Goal: Information Seeking & Learning: Find specific page/section

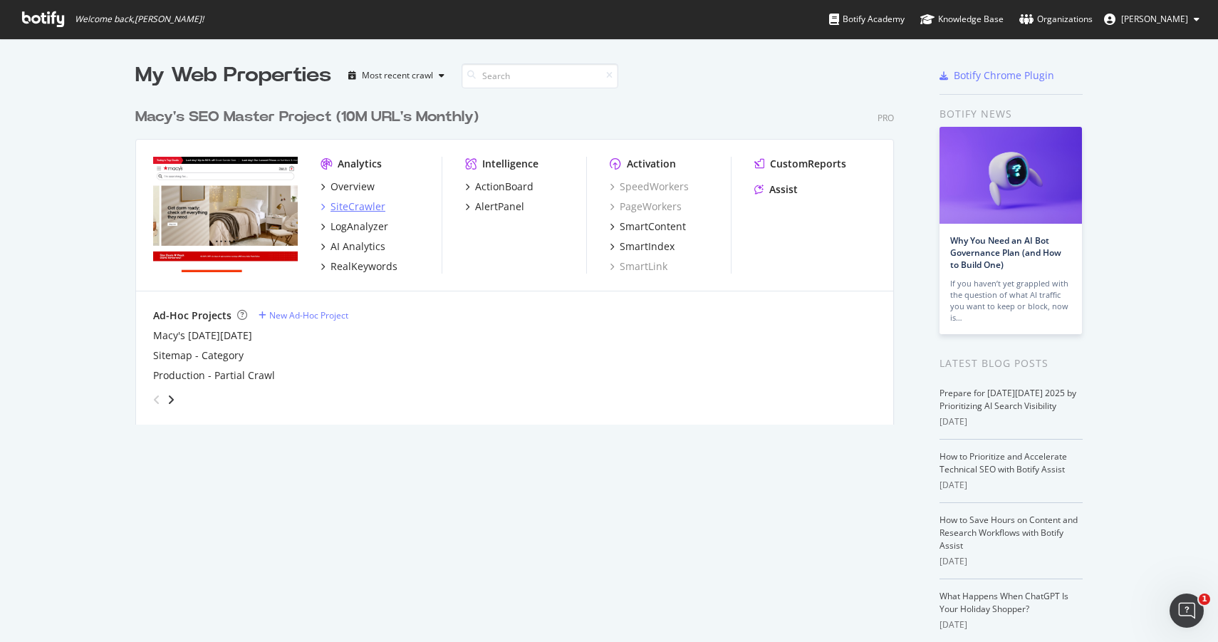
click at [355, 208] on div "SiteCrawler" at bounding box center [357, 206] width 55 height 14
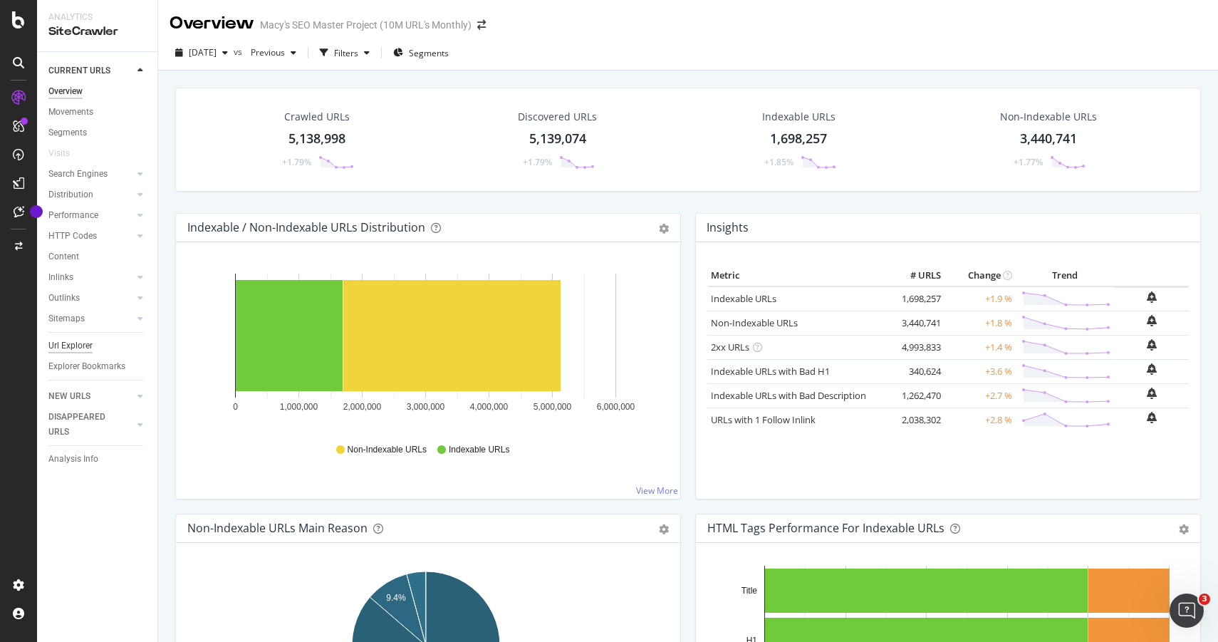
click at [82, 346] on div "Url Explorer" at bounding box center [70, 345] width 44 height 15
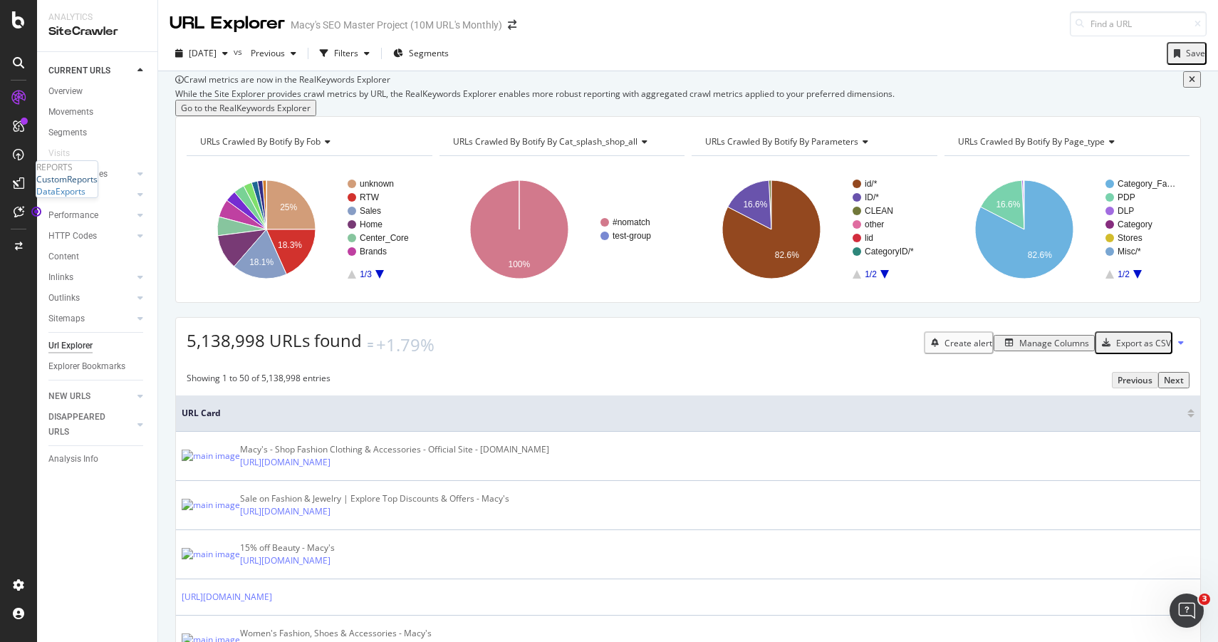
click at [85, 185] on div "CustomReports" at bounding box center [66, 179] width 61 height 12
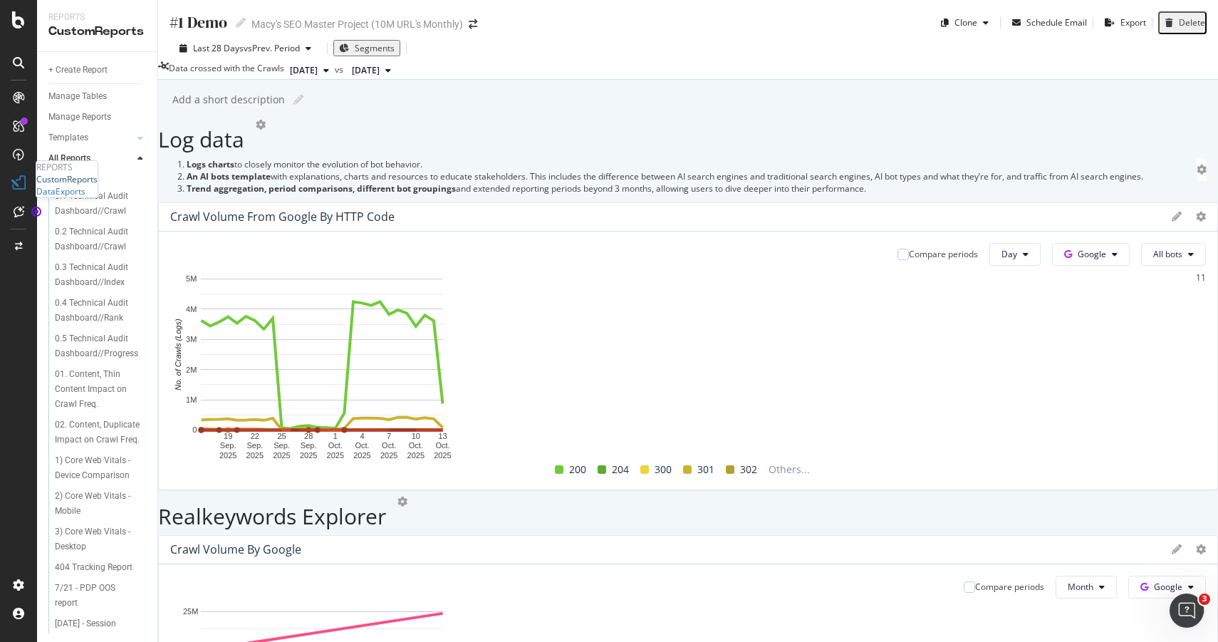
click at [69, 185] on div "CustomReports" at bounding box center [66, 179] width 61 height 12
click at [80, 185] on div "CustomReports" at bounding box center [66, 179] width 61 height 12
click at [16, 19] on icon at bounding box center [18, 19] width 13 height 17
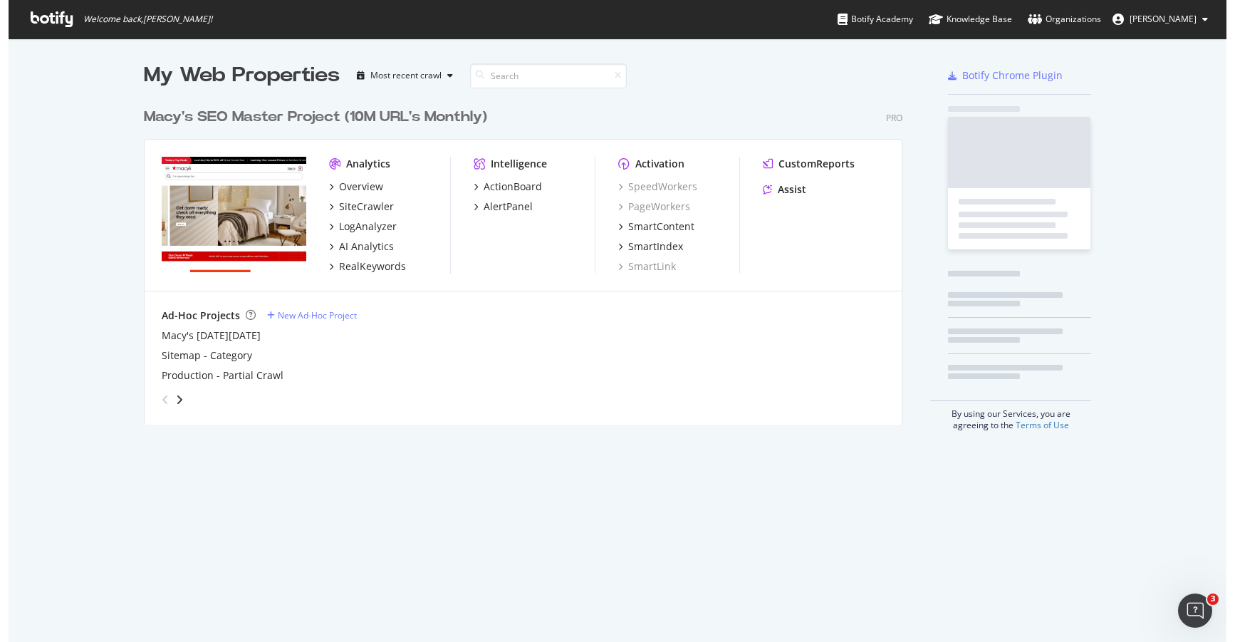
scroll to position [631, 1196]
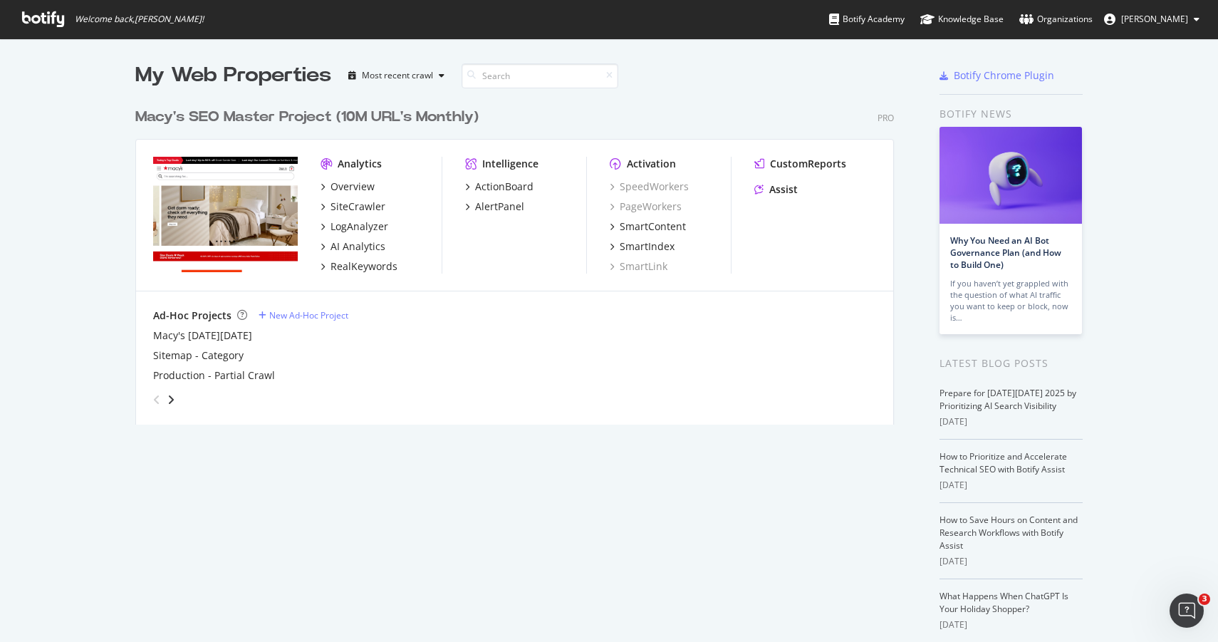
click at [28, 16] on icon at bounding box center [43, 19] width 42 height 16
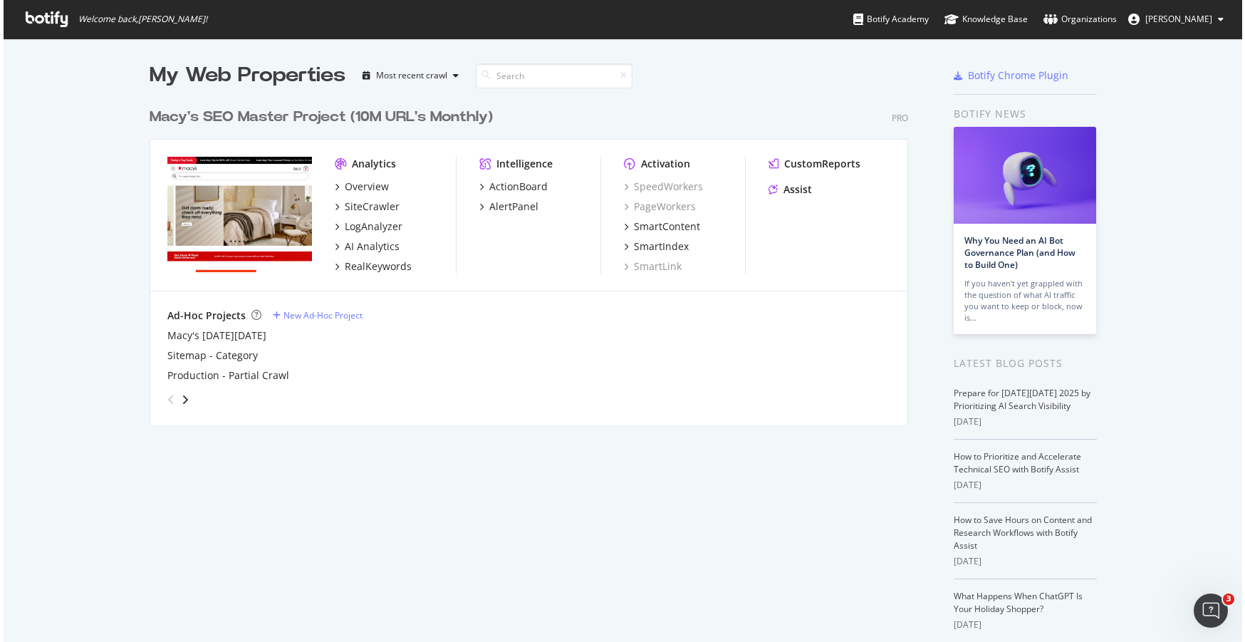
scroll to position [631, 1224]
click at [382, 184] on div "Overview" at bounding box center [394, 186] width 121 height 14
click at [372, 224] on div "LogAnalyzer" at bounding box center [373, 226] width 58 height 14
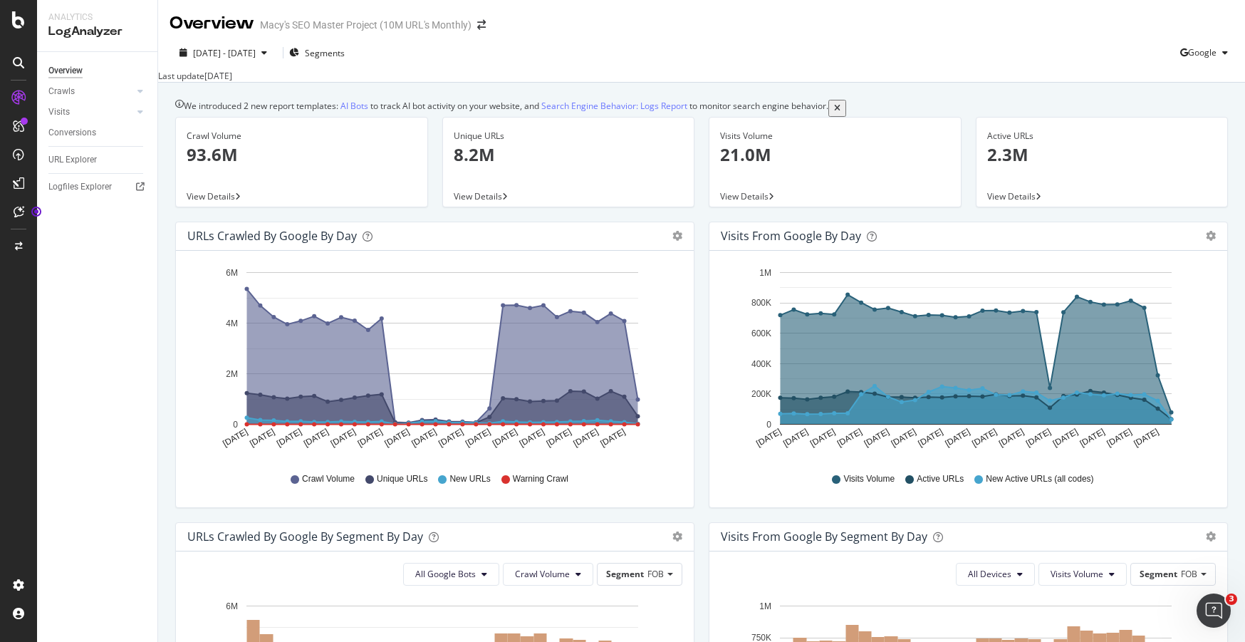
click at [491, 184] on div "Unique URLs 8.2M" at bounding box center [569, 152] width 230 height 69
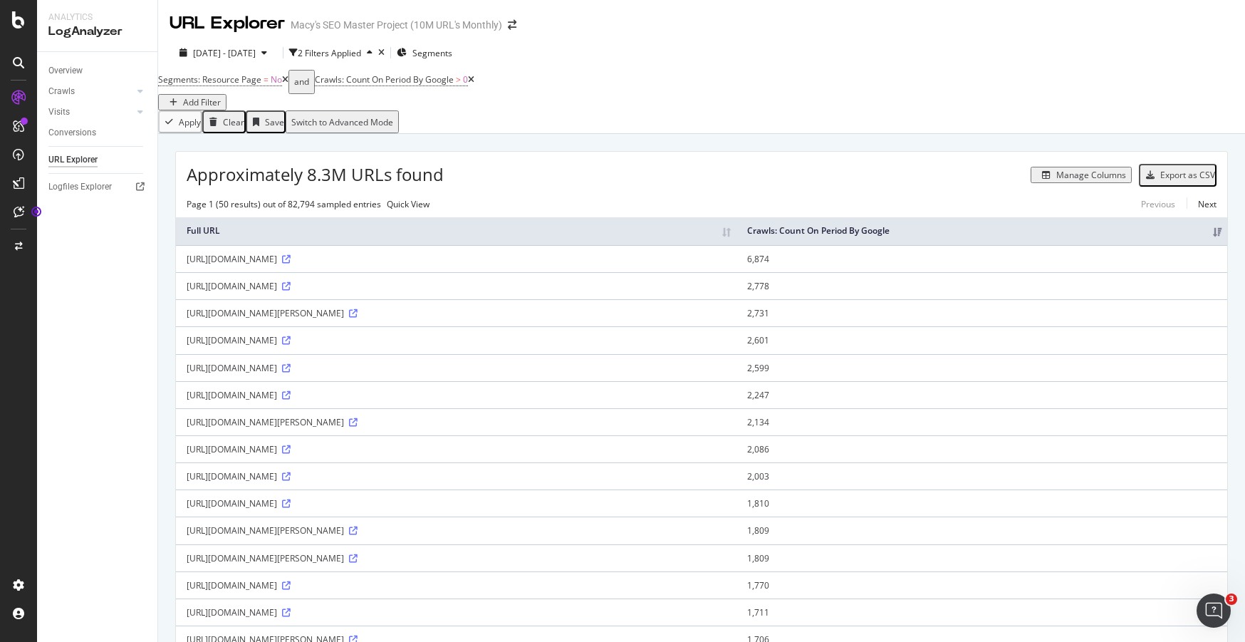
drag, startPoint x: 828, startPoint y: 271, endPoint x: 179, endPoint y: 273, distance: 648.8
click at [179, 272] on td "[URL][DOMAIN_NAME]" at bounding box center [456, 258] width 560 height 27
copy div "[URL][DOMAIN_NAME]"
drag, startPoint x: 822, startPoint y: 298, endPoint x: 187, endPoint y: 299, distance: 635.3
click at [187, 292] on div "[URL][DOMAIN_NAME]" at bounding box center [456, 286] width 539 height 12
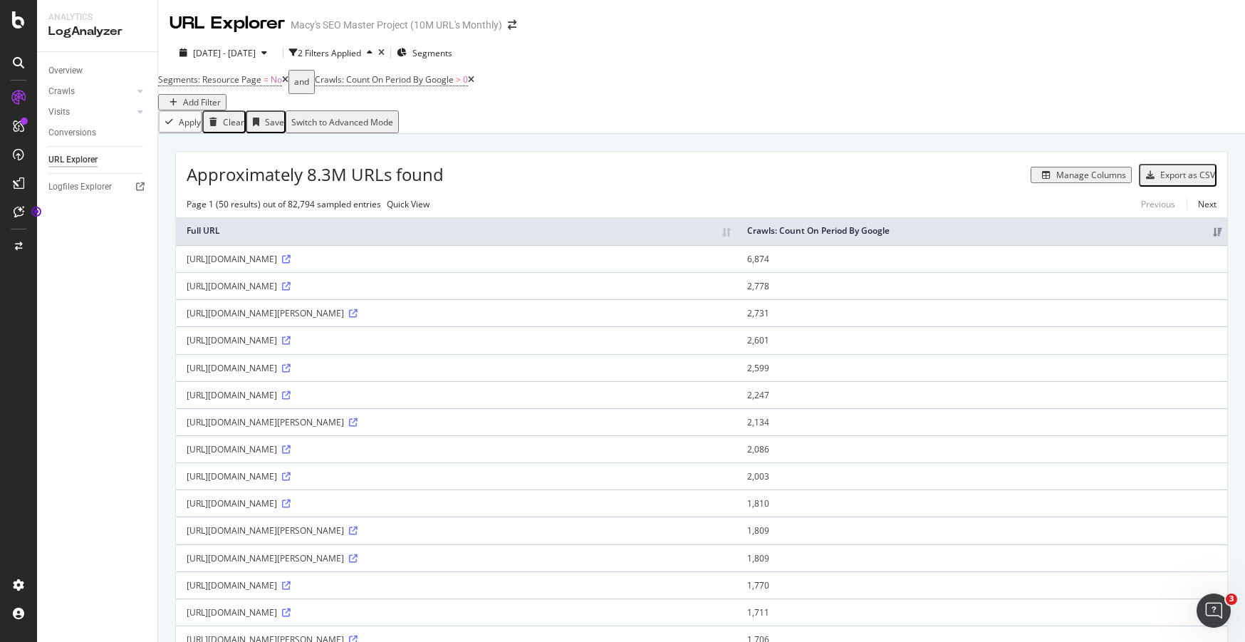
copy div "[URL][DOMAIN_NAME]"
drag, startPoint x: 827, startPoint y: 379, endPoint x: 185, endPoint y: 379, distance: 641.7
click at [185, 379] on td "[URL][DOMAIN_NAME]" at bounding box center [456, 367] width 560 height 27
copy div "[URL][DOMAIN_NAME]"
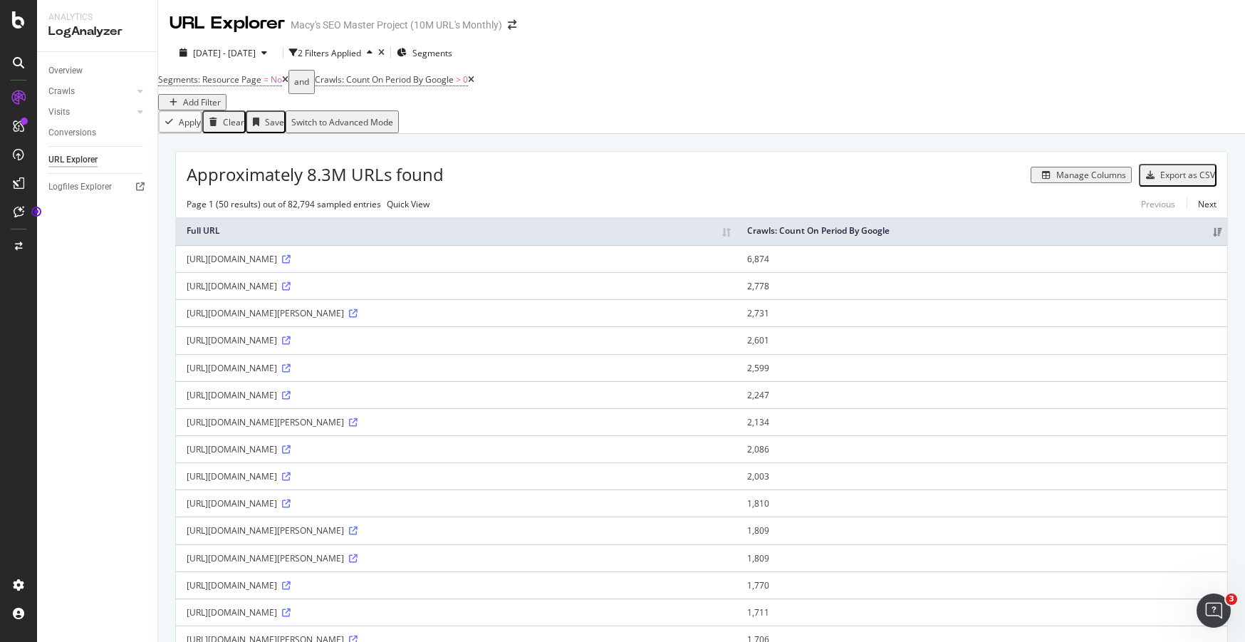
click at [221, 96] on div "Add Filter" at bounding box center [202, 102] width 38 height 12
click at [429, 133] on div "Apply Clear Save Switch to Advanced Mode" at bounding box center [701, 121] width 1087 height 23
click at [221, 96] on div "Add Filter" at bounding box center [202, 102] width 38 height 12
click at [544, 100] on input "text" at bounding box center [545, 97] width 101 height 16
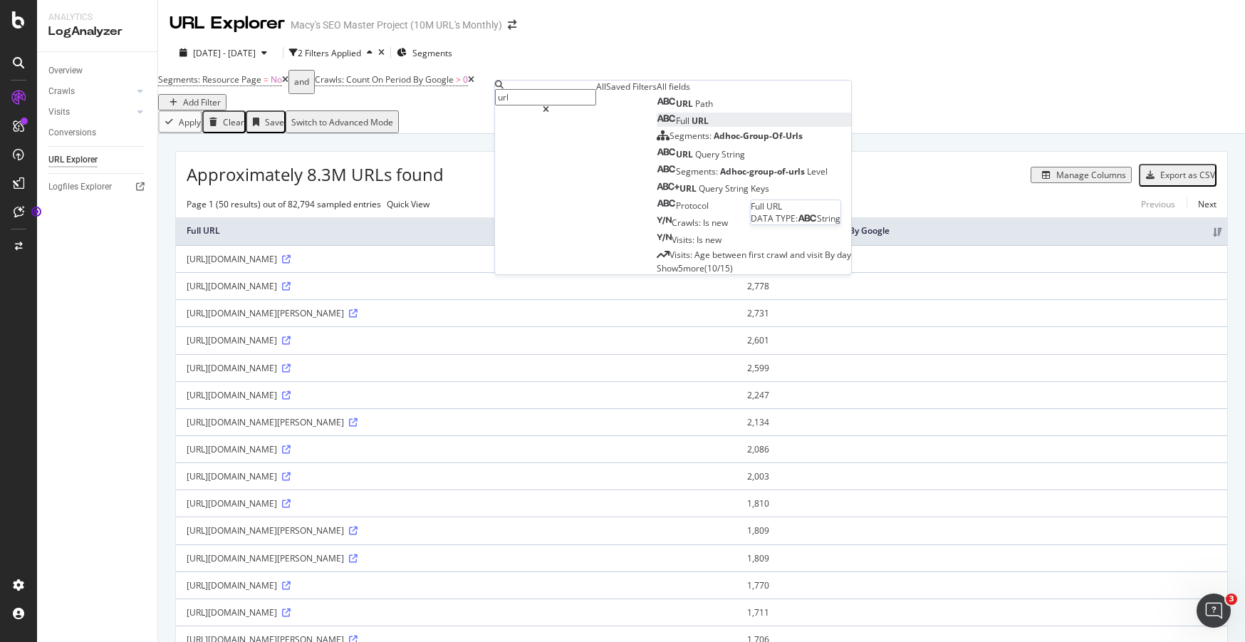
type input "url"
click at [657, 127] on div "Full URL" at bounding box center [683, 121] width 52 height 12
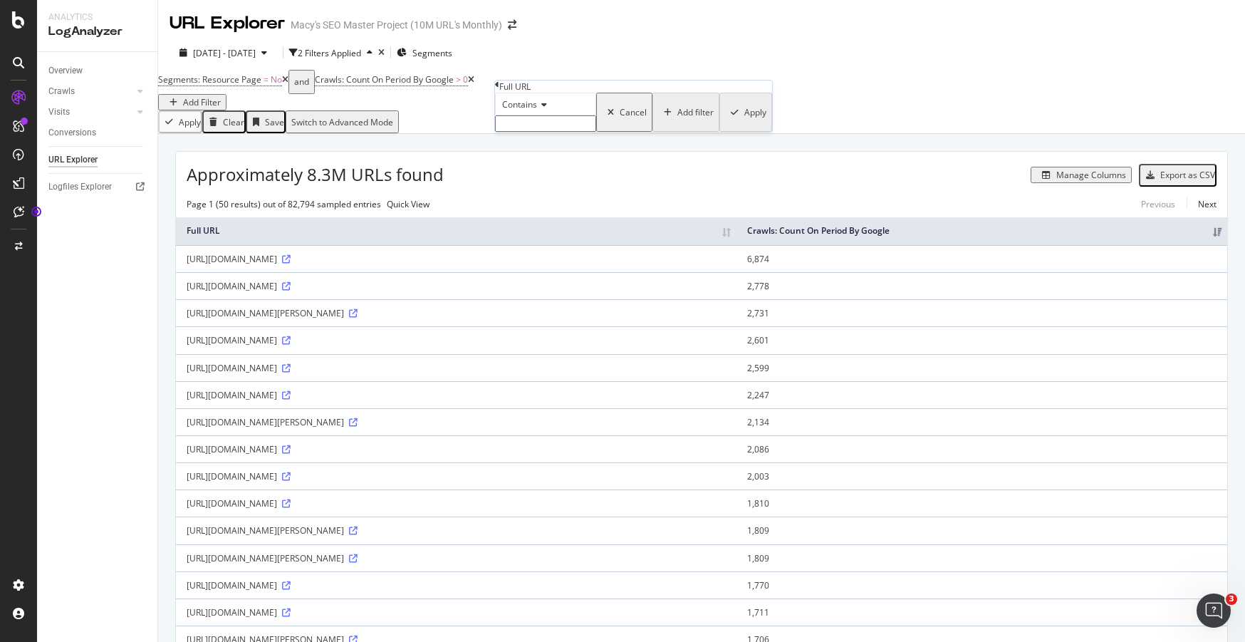
click at [543, 109] on icon at bounding box center [542, 104] width 10 height 9
click at [596, 115] on div "Contains" at bounding box center [545, 104] width 101 height 23
click at [596, 132] on input "text" at bounding box center [545, 123] width 101 height 16
type input "edge="
click at [744, 122] on div "Apply" at bounding box center [755, 116] width 22 height 12
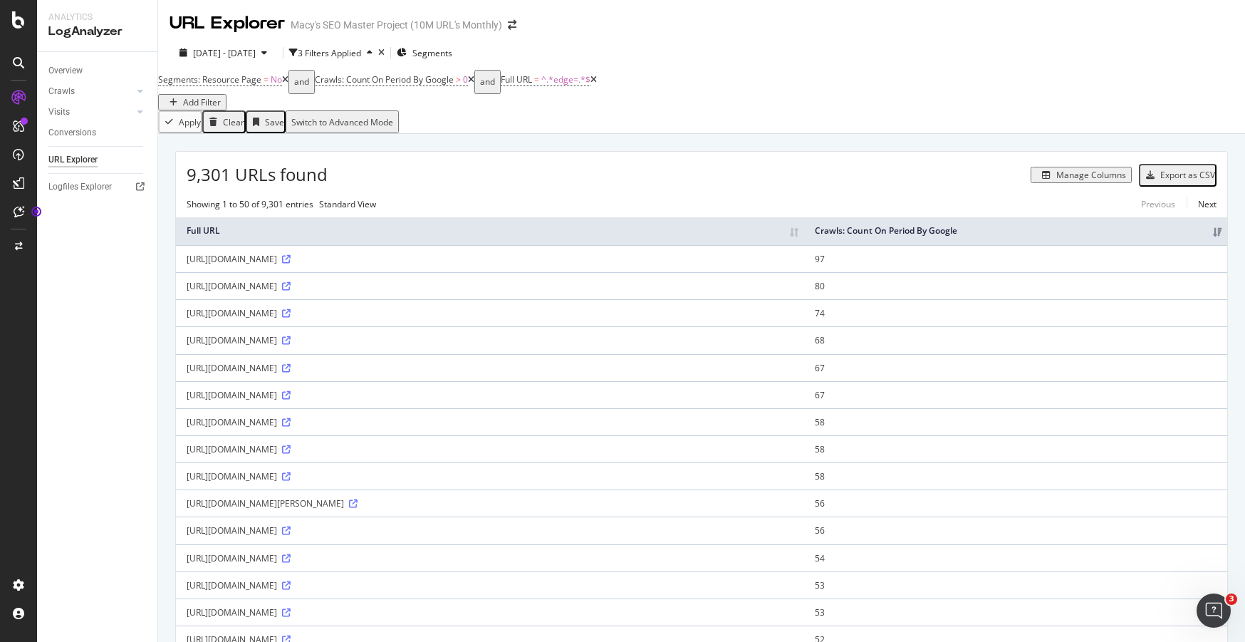
click at [630, 319] on div "[URL][DOMAIN_NAME]" at bounding box center [490, 313] width 607 height 12
click at [560, 319] on div "[URL][DOMAIN_NAME]" at bounding box center [490, 313] width 607 height 12
click at [291, 318] on icon at bounding box center [286, 313] width 9 height 9
drag, startPoint x: 608, startPoint y: 336, endPoint x: 180, endPoint y: 341, distance: 428.0
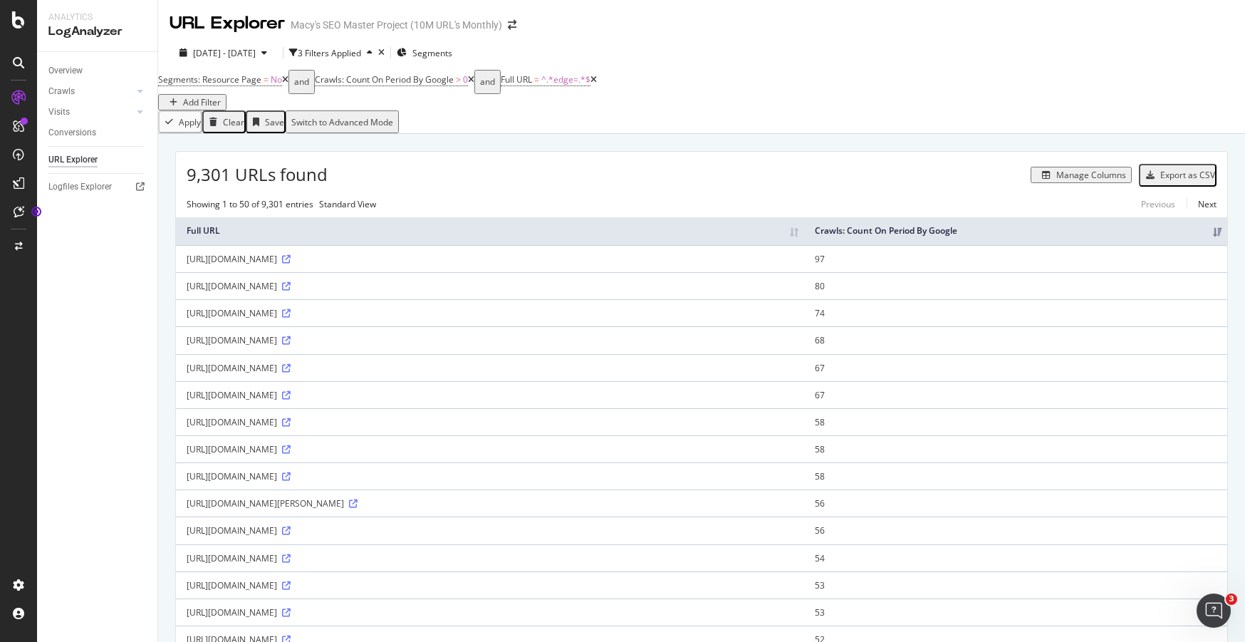
click at [180, 326] on td "[URL][DOMAIN_NAME]" at bounding box center [490, 312] width 628 height 27
copy div "[URL][DOMAIN_NAME]"
